Goal: Check status: Check status

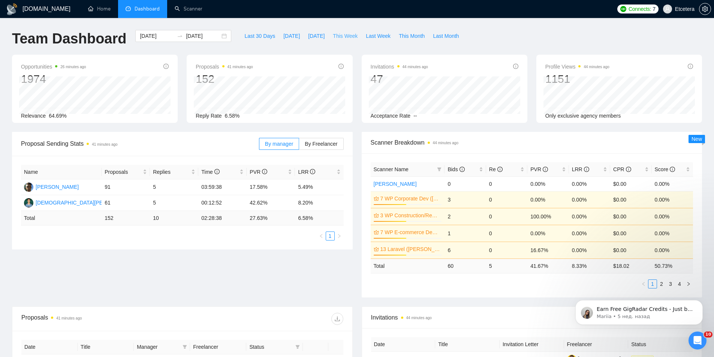
click at [333, 39] on span "This Week" at bounding box center [345, 36] width 25 height 8
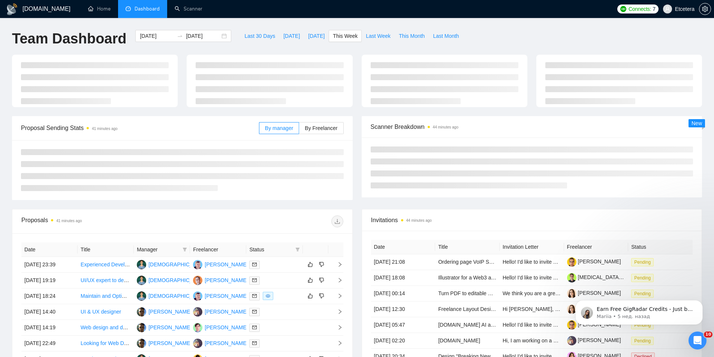
type input "[DATE]"
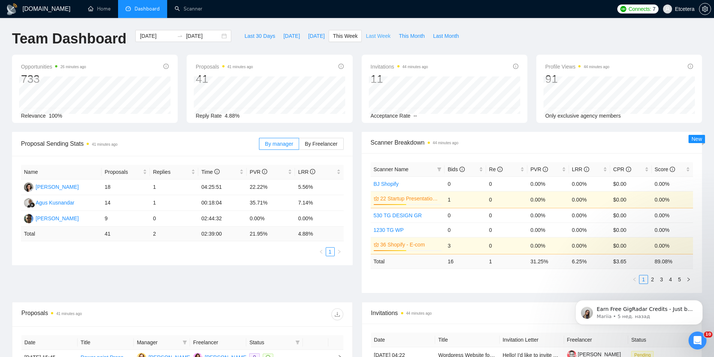
click at [372, 34] on span "Last Week" at bounding box center [378, 36] width 25 height 8
type input "[DATE]"
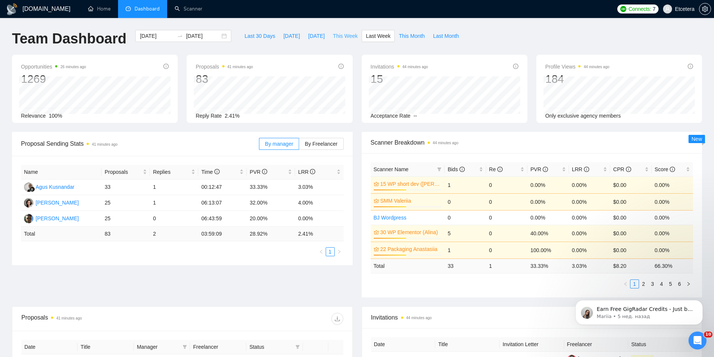
click at [333, 37] on span "This Week" at bounding box center [345, 36] width 25 height 8
type input "[DATE]"
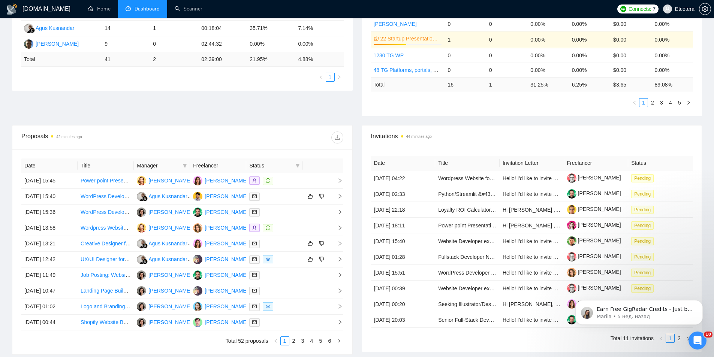
scroll to position [188, 0]
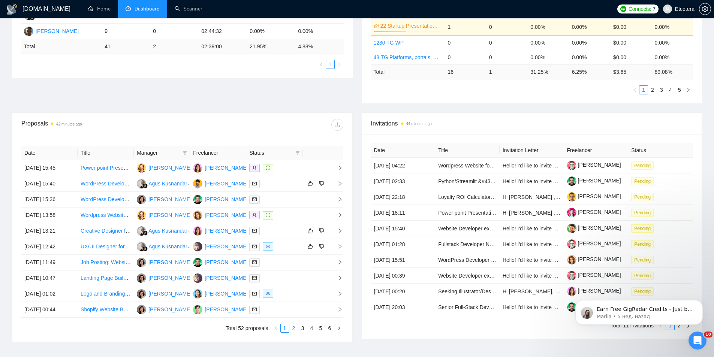
click at [297, 327] on link "2" at bounding box center [294, 328] width 8 height 8
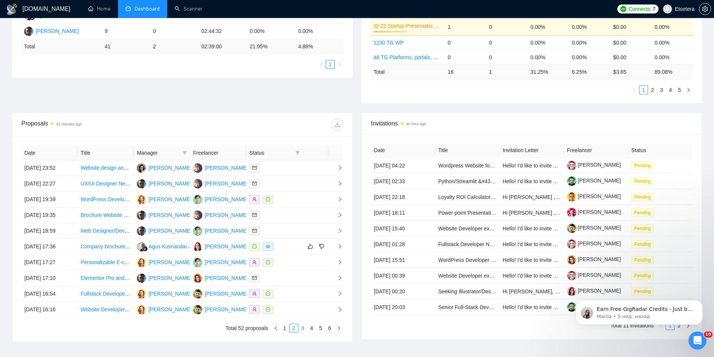
click at [302, 327] on link "3" at bounding box center [303, 328] width 8 height 8
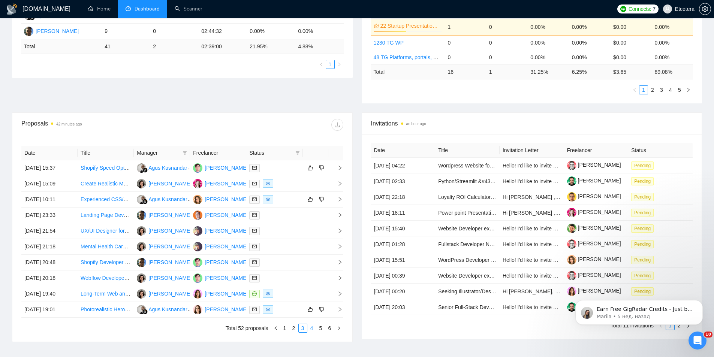
click at [313, 327] on link "4" at bounding box center [312, 328] width 8 height 8
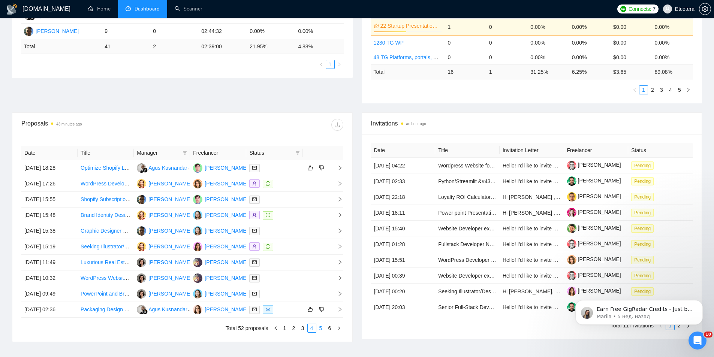
click at [321, 329] on link "5" at bounding box center [321, 328] width 8 height 8
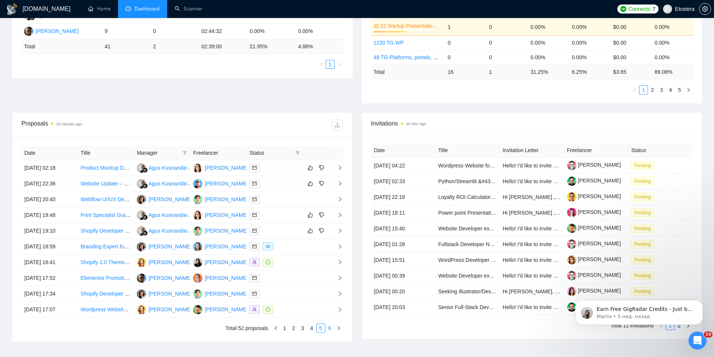
click at [330, 330] on link "6" at bounding box center [330, 328] width 8 height 8
